Goal: Browse casually: Explore the website without a specific task or goal

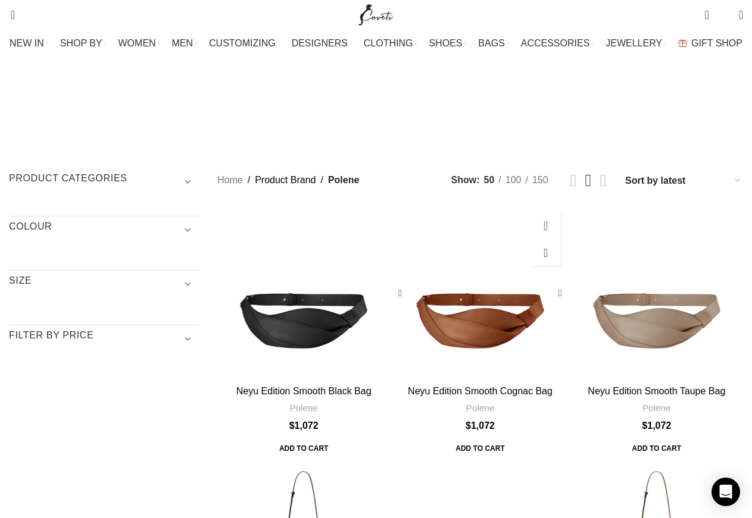
click at [471, 386] on link "Neyu Edition Smooth Cognac Bag" at bounding box center [480, 391] width 145 height 10
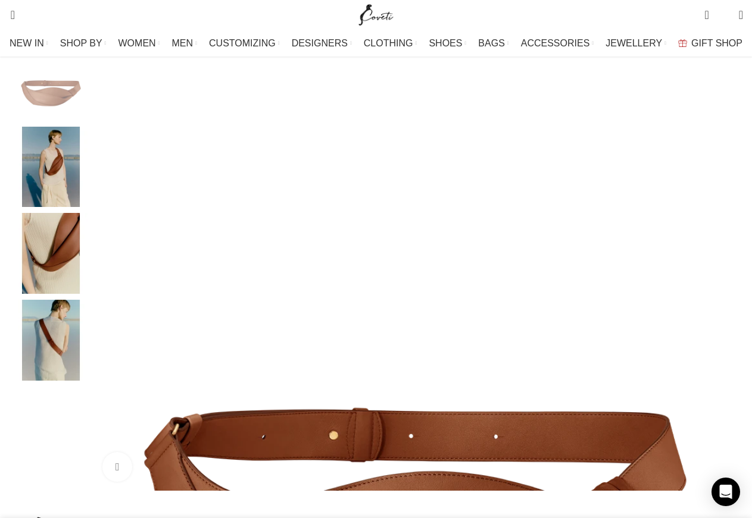
scroll to position [182, 0]
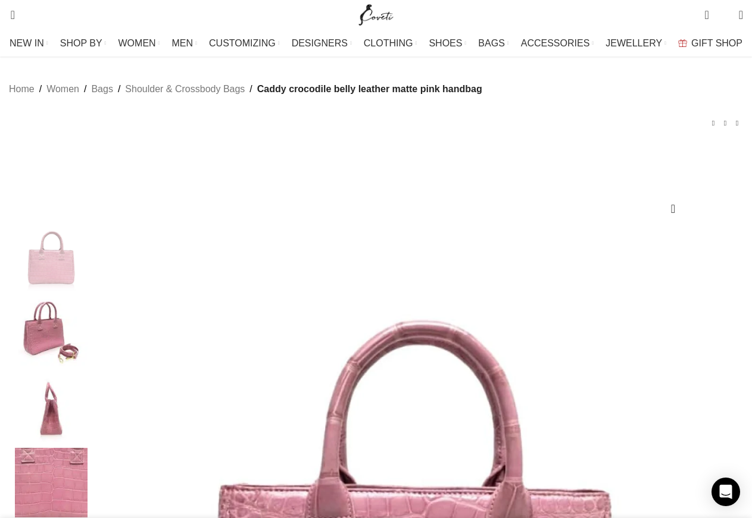
scroll to position [121, 0]
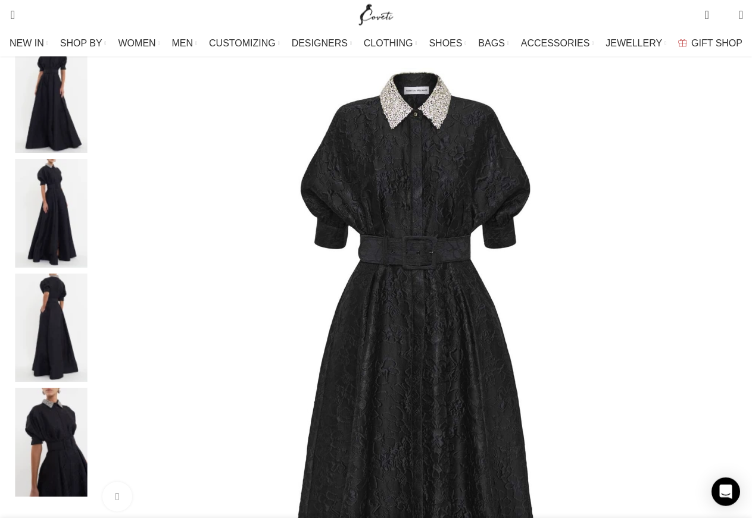
scroll to position [304, 0]
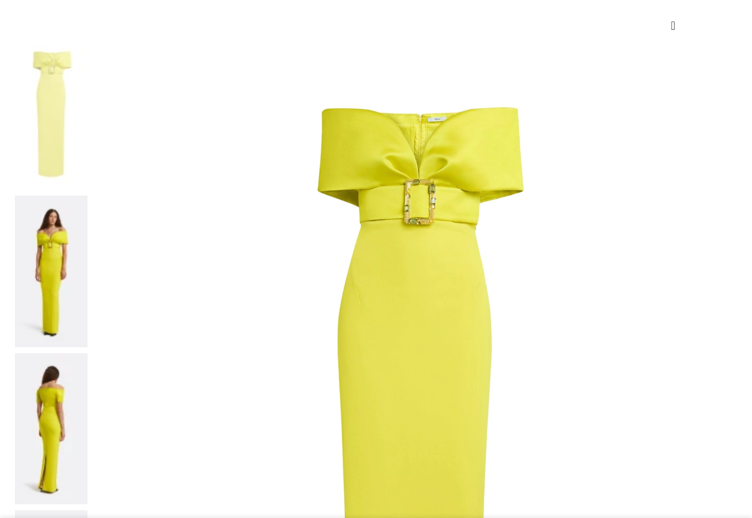
scroll to position [182, 0]
